Goal: Information Seeking & Learning: Learn about a topic

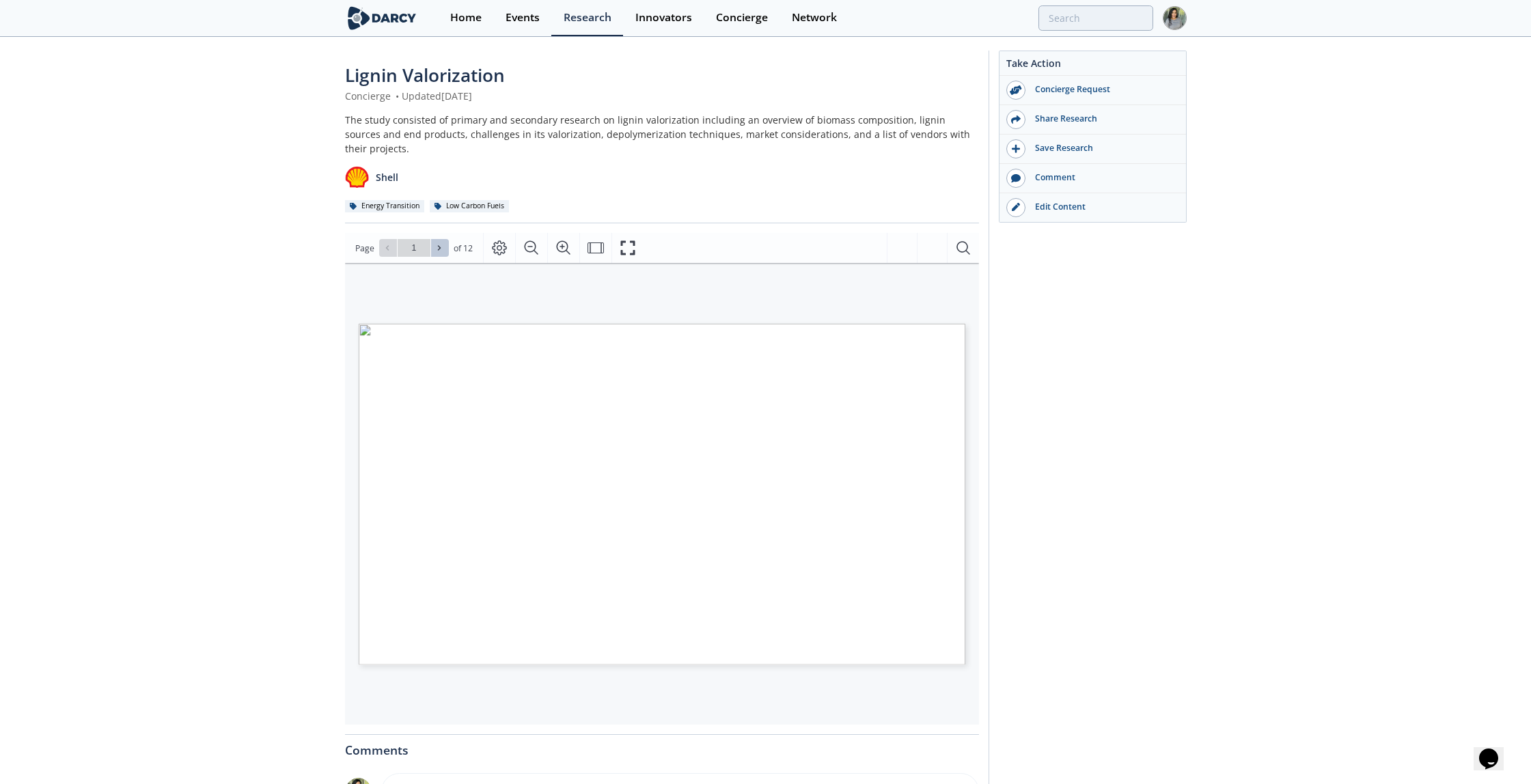
click at [440, 244] on icon at bounding box center [439, 247] width 8 height 8
type input "3"
click at [437, 241] on button at bounding box center [440, 247] width 18 height 18
type input "4"
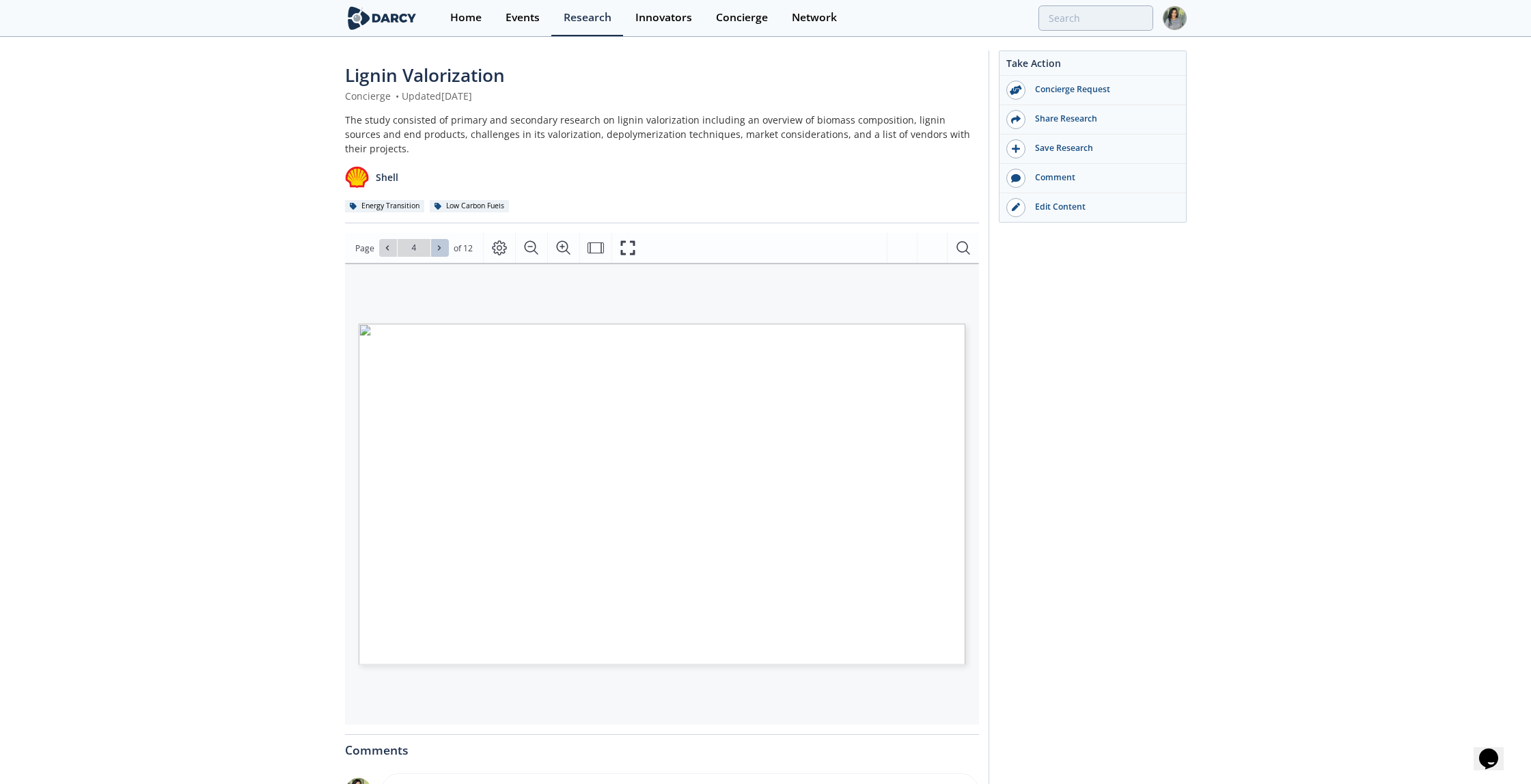
click at [437, 241] on button at bounding box center [440, 247] width 18 height 18
type input "5"
click at [437, 241] on button at bounding box center [440, 247] width 18 height 18
type input "6"
click at [392, 239] on button at bounding box center [388, 247] width 18 height 18
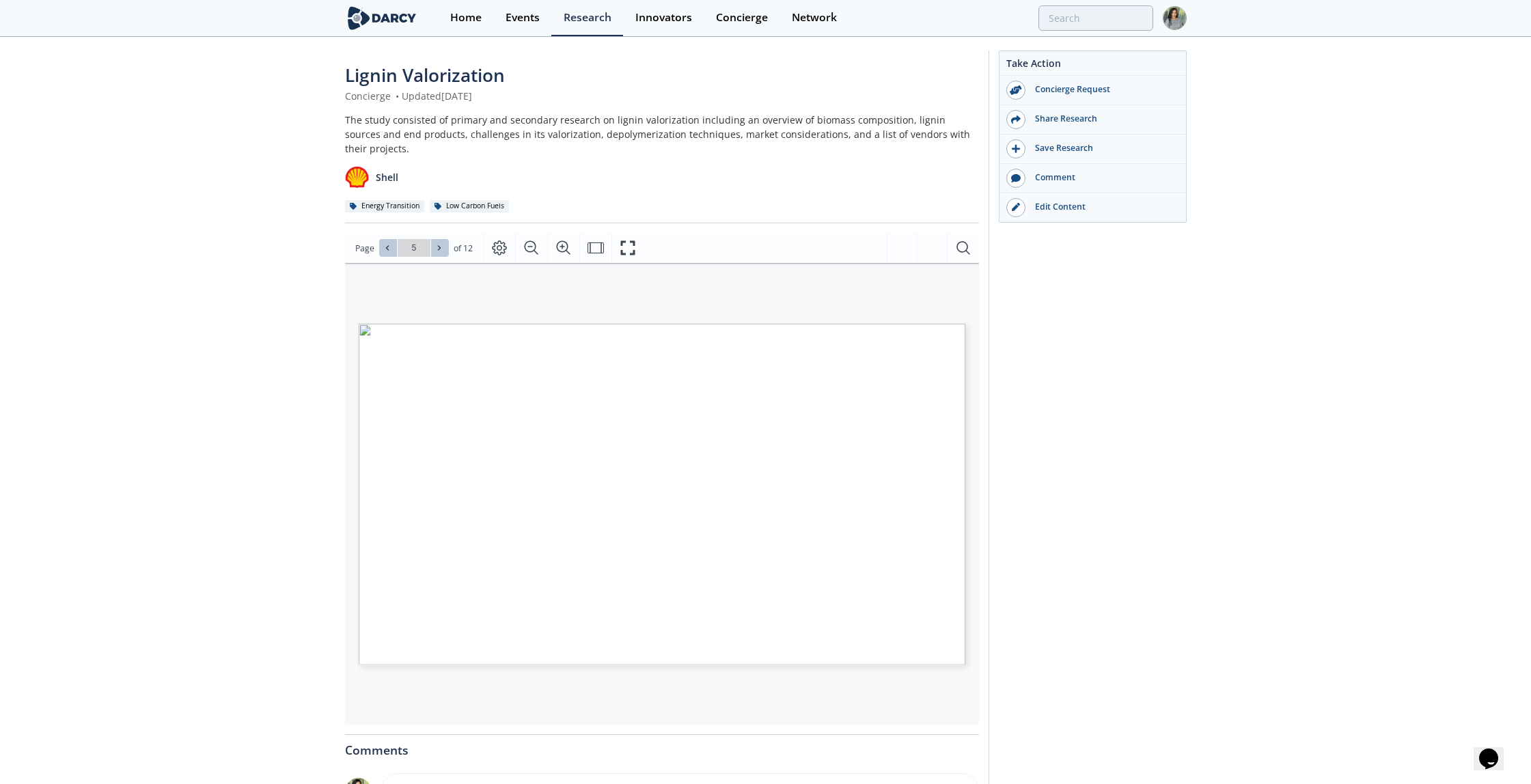
click at [431, 241] on button at bounding box center [440, 247] width 18 height 18
type input "7"
click at [431, 241] on button at bounding box center [440, 247] width 18 height 18
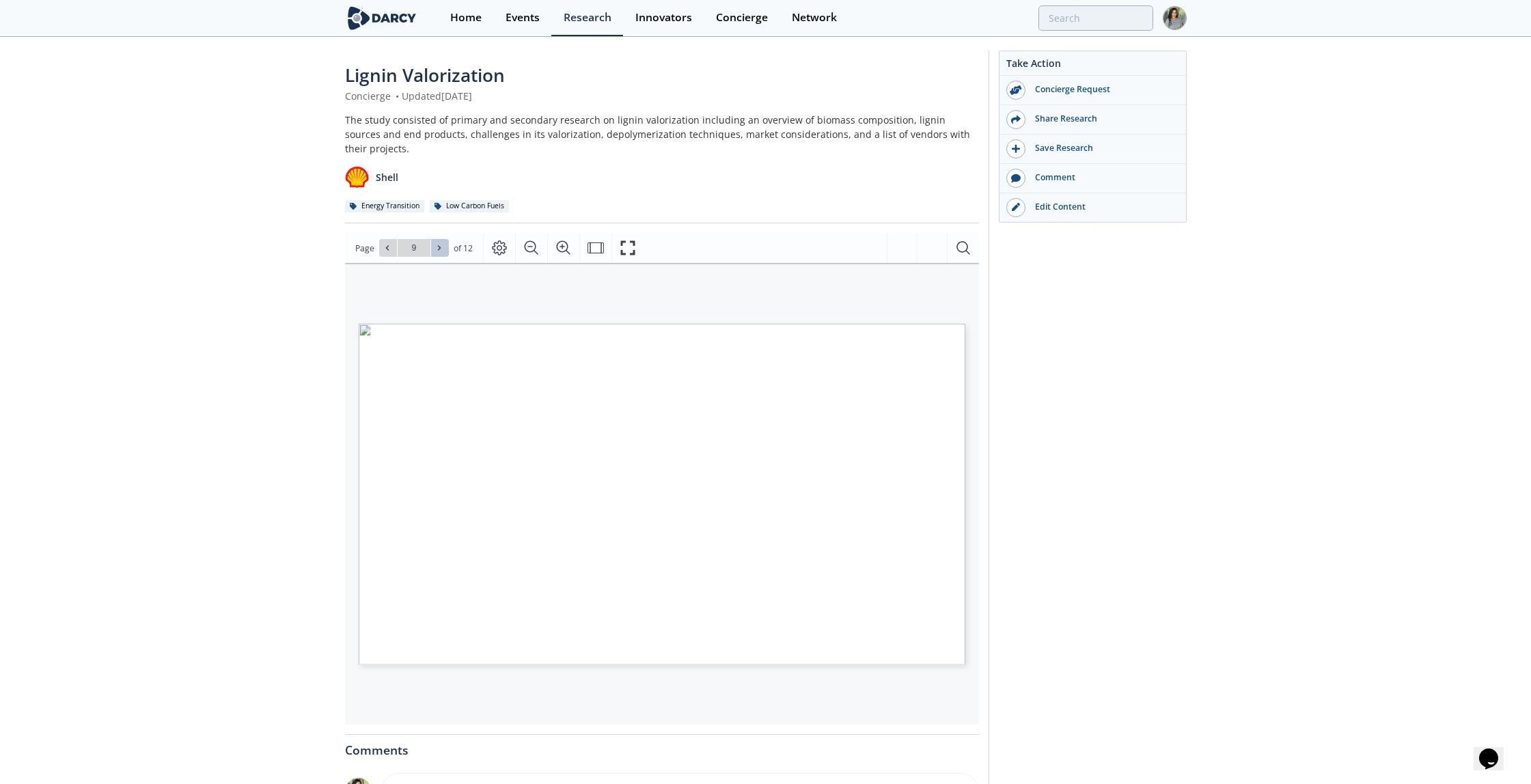
click at [436, 244] on icon at bounding box center [439, 247] width 8 height 8
type input "11"
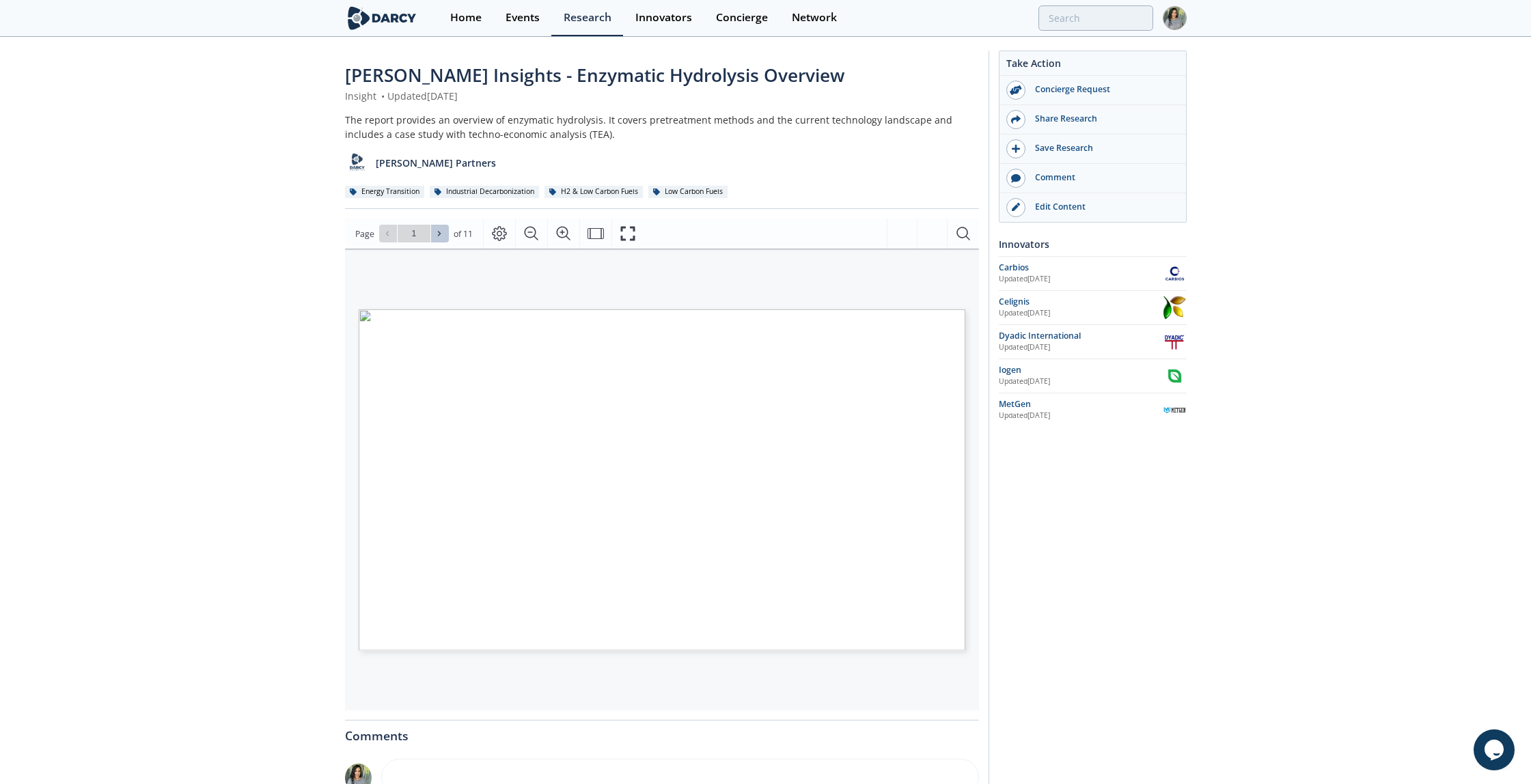
click at [444, 241] on button at bounding box center [440, 233] width 18 height 18
click at [438, 238] on span at bounding box center [440, 234] width 9 height 9
type input "3"
click at [438, 238] on span at bounding box center [440, 234] width 9 height 9
type input "4"
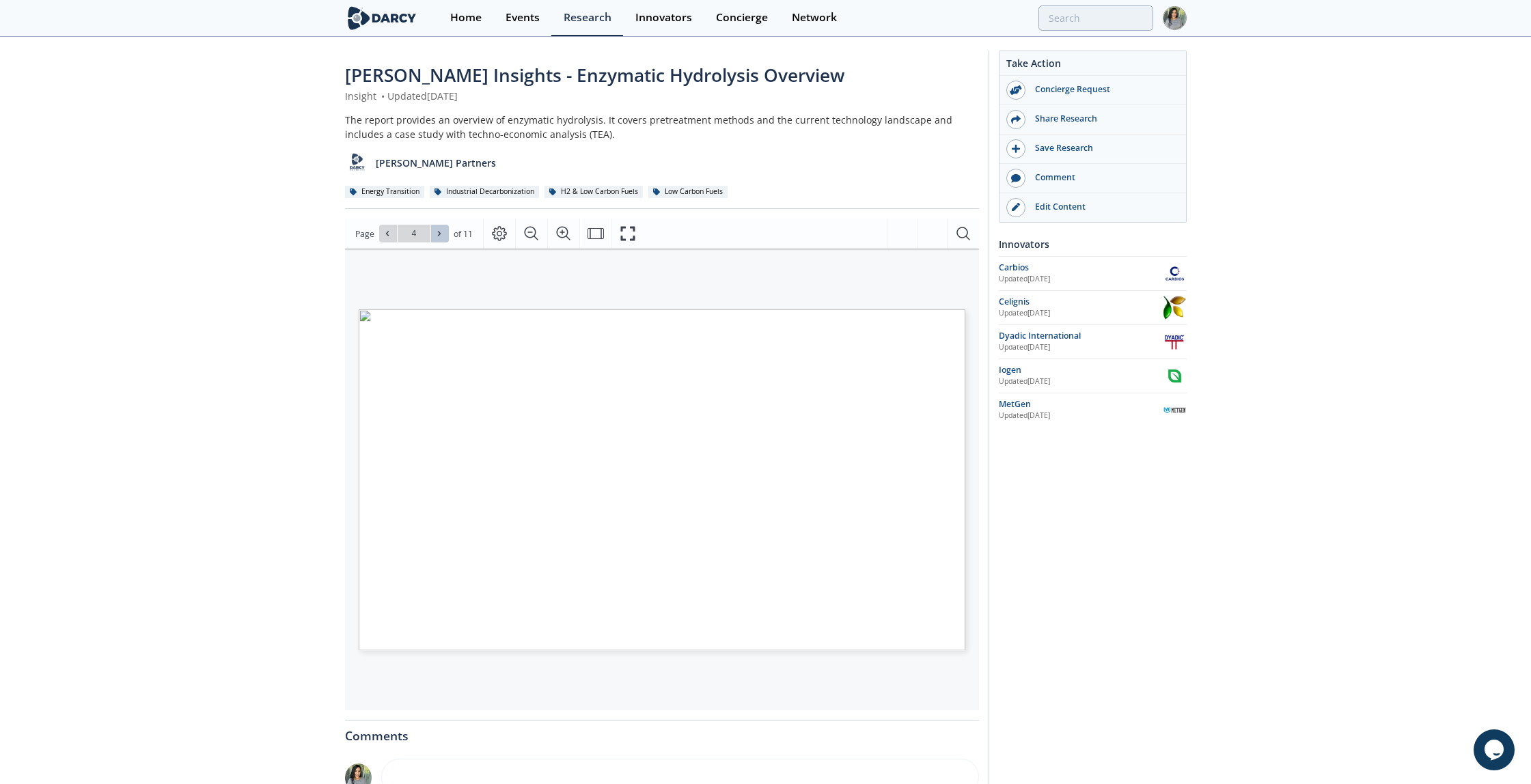
click at [438, 238] on span at bounding box center [440, 234] width 9 height 9
type input "5"
click at [438, 238] on span at bounding box center [440, 234] width 9 height 9
type input "6"
click at [438, 238] on span at bounding box center [440, 234] width 9 height 9
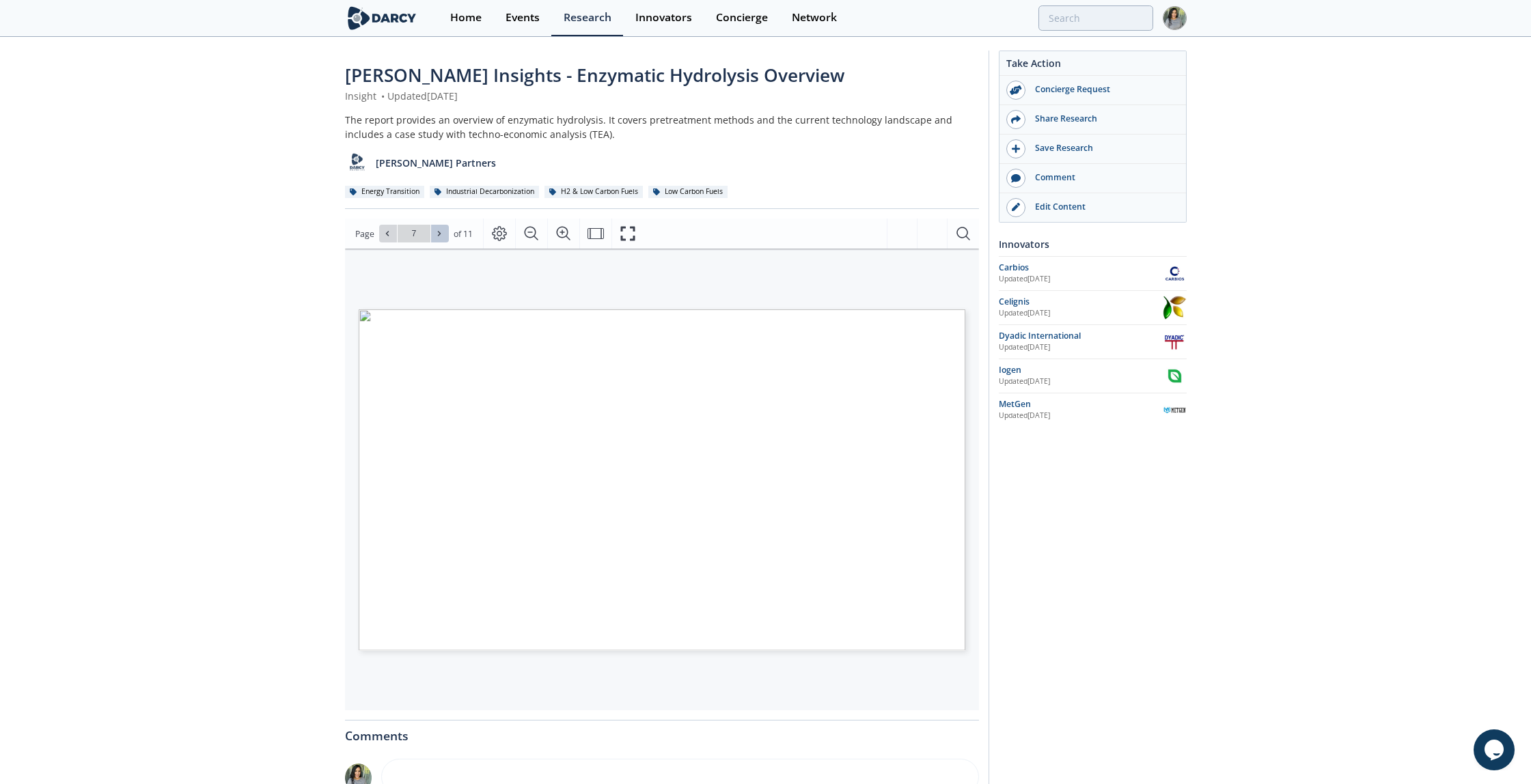
click at [438, 238] on span at bounding box center [440, 234] width 9 height 9
click at [438, 238] on div "Go to Page 11" at bounding box center [414, 233] width 70 height 18
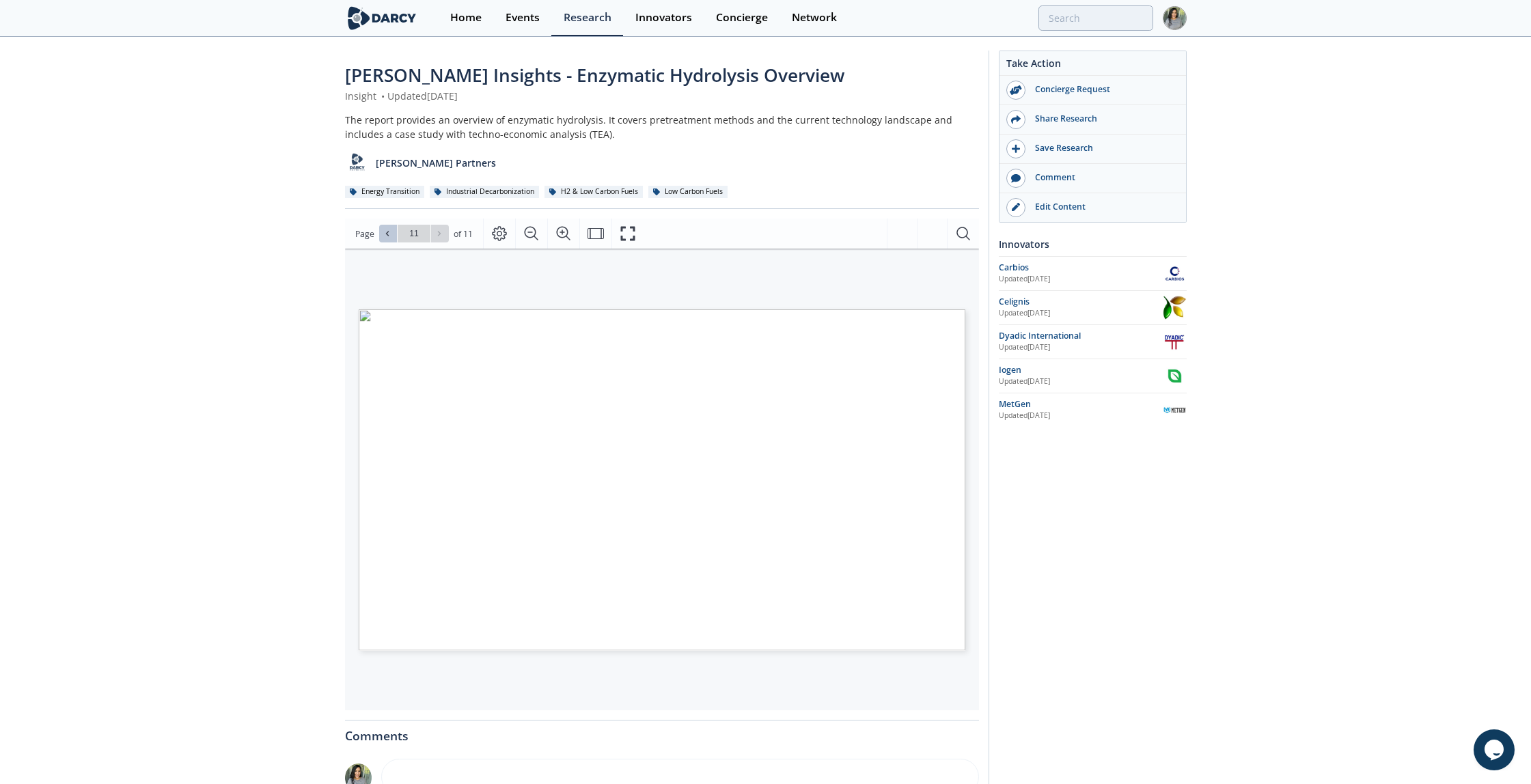
click at [384, 234] on icon at bounding box center [387, 234] width 8 height 8
type input "8"
